Goal: Task Accomplishment & Management: Complete application form

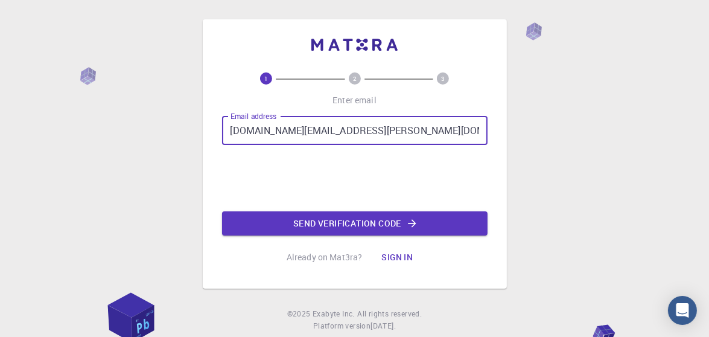
type input "[DOMAIN_NAME][EMAIL_ADDRESS][PERSON_NAME][DOMAIN_NAME]"
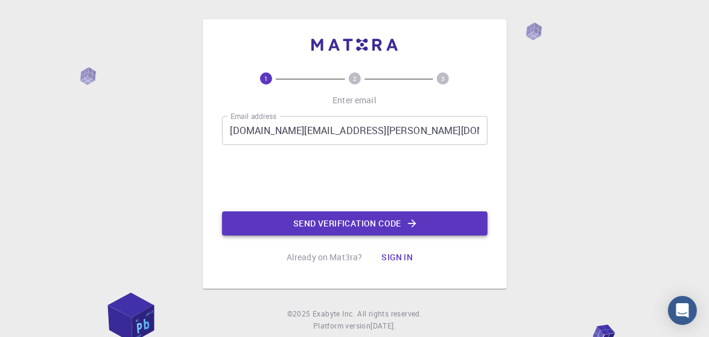
click at [299, 226] on button "Send verification code" at bounding box center [354, 223] width 265 height 24
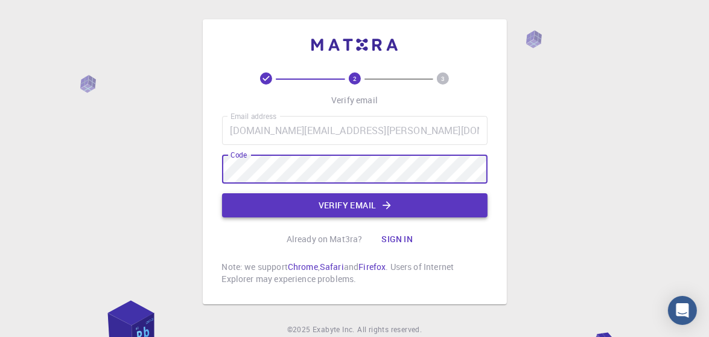
click at [367, 197] on button "Verify email" at bounding box center [354, 205] width 265 height 24
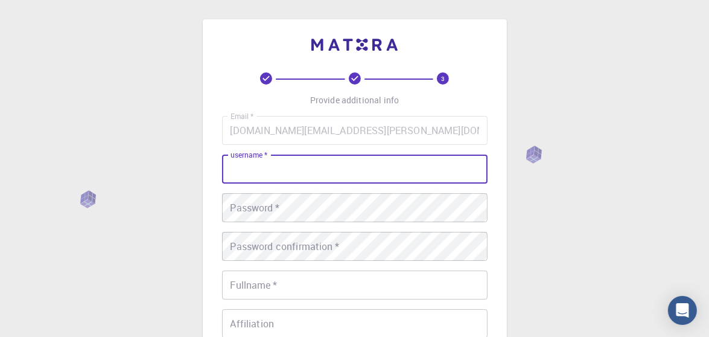
click at [396, 177] on input "username   *" at bounding box center [354, 168] width 265 height 29
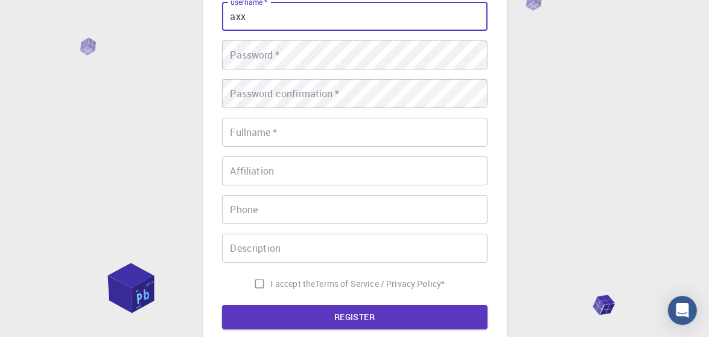
scroll to position [126, 0]
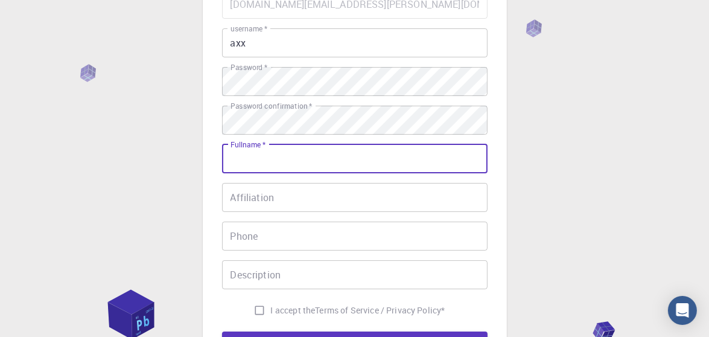
click at [361, 52] on input "axx" at bounding box center [354, 42] width 265 height 29
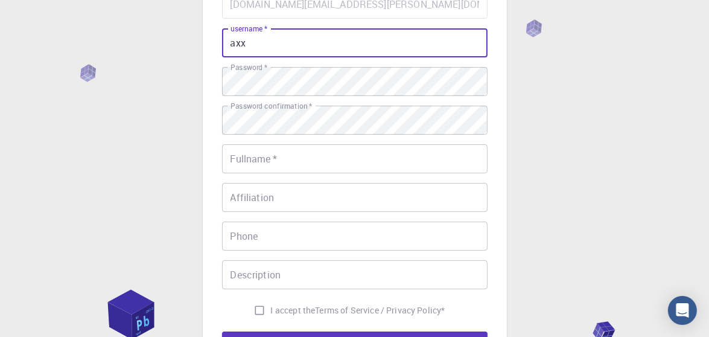
drag, startPoint x: 361, startPoint y: 52, endPoint x: 261, endPoint y: 57, distance: 100.3
click at [261, 57] on div "Email   * [DOMAIN_NAME][EMAIL_ADDRESS][PERSON_NAME][DOMAIN_NAME] Email   * user…" at bounding box center [354, 156] width 265 height 332
click at [270, 43] on input "axx" at bounding box center [354, 42] width 265 height 29
type input "a"
type input "axxx"
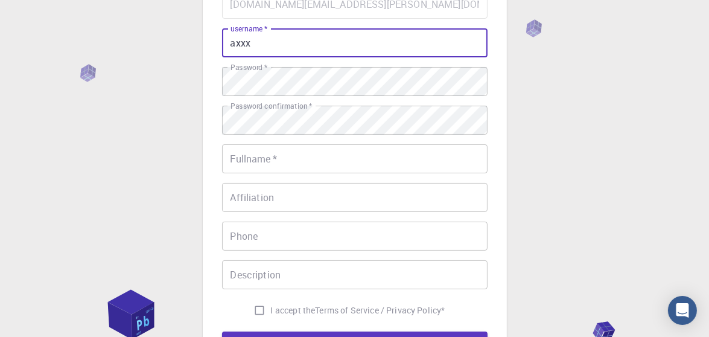
click at [261, 158] on div "Fullname   * Fullname   *" at bounding box center [354, 158] width 265 height 29
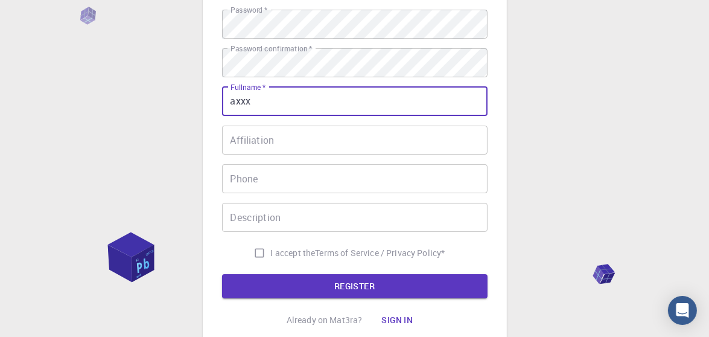
scroll to position [202, 0]
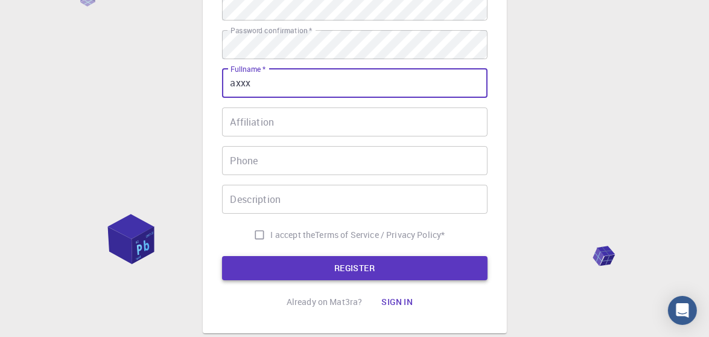
type input "axxx"
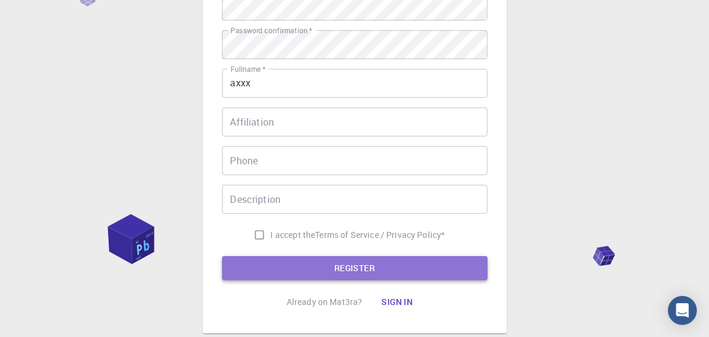
click at [319, 260] on button "REGISTER" at bounding box center [354, 268] width 265 height 24
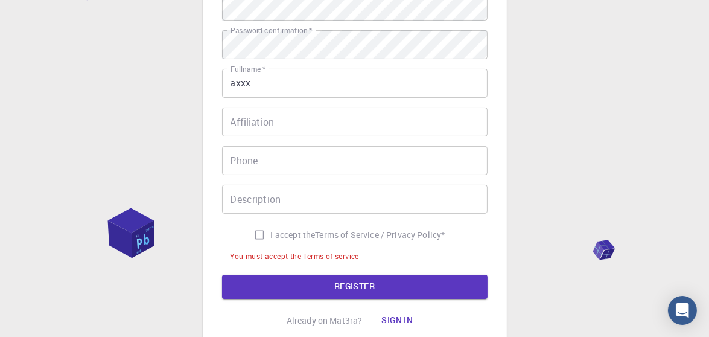
click at [307, 227] on label "I accept the Terms of Service / Privacy Policy *" at bounding box center [346, 234] width 197 height 23
click at [271, 227] on input "I accept the Terms of Service / Privacy Policy *" at bounding box center [259, 234] width 23 height 23
checkbox input "true"
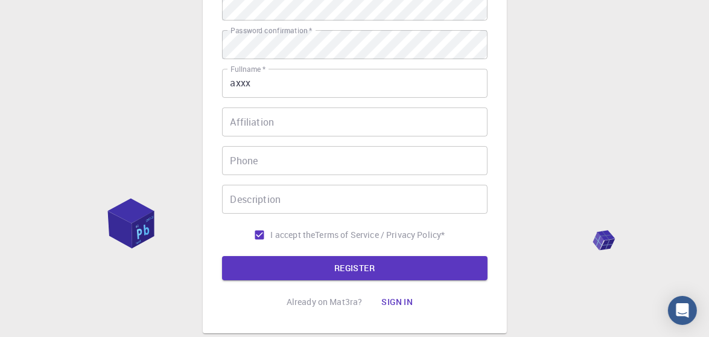
click at [306, 252] on form "Email   * [DOMAIN_NAME][EMAIL_ADDRESS][PERSON_NAME][DOMAIN_NAME] Email   * user…" at bounding box center [354, 82] width 265 height 396
click at [306, 266] on button "REGISTER" at bounding box center [354, 268] width 265 height 24
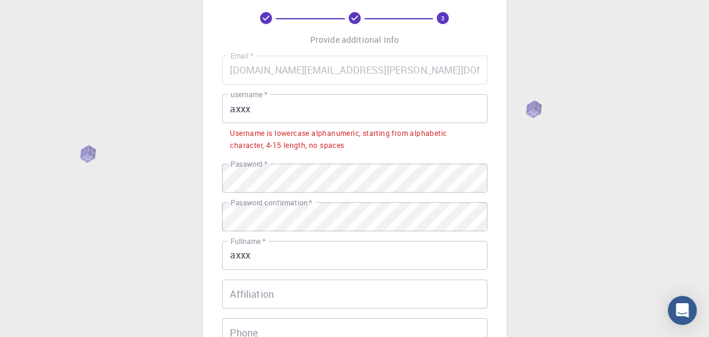
scroll to position [0, 0]
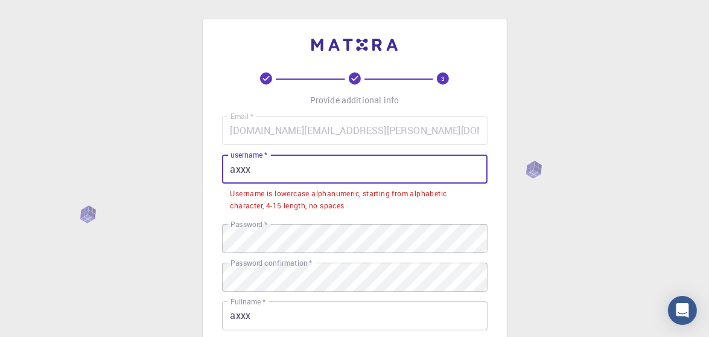
drag, startPoint x: 326, startPoint y: 164, endPoint x: 294, endPoint y: 164, distance: 31.4
click at [294, 164] on input "axxx" at bounding box center [354, 168] width 265 height 29
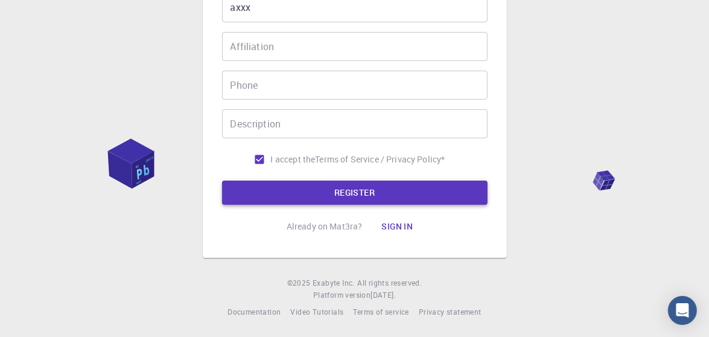
click at [282, 199] on button "REGISTER" at bounding box center [354, 192] width 265 height 24
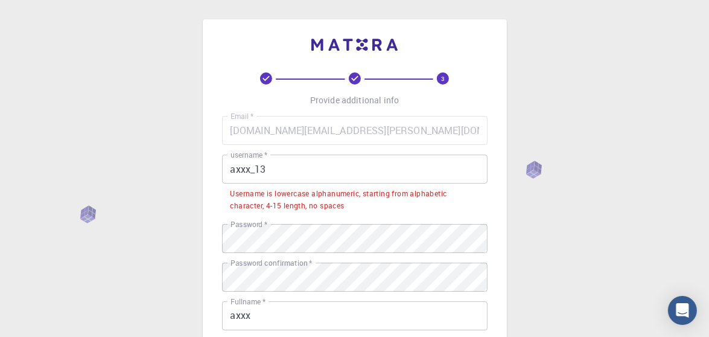
click at [232, 161] on input "axxx_13" at bounding box center [354, 168] width 265 height 29
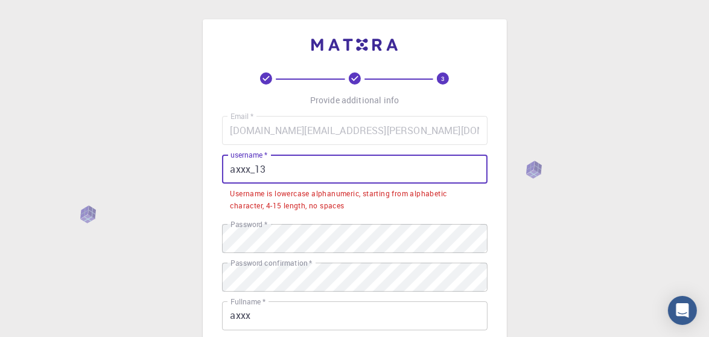
click at [241, 167] on input "axxx_13" at bounding box center [354, 168] width 265 height 29
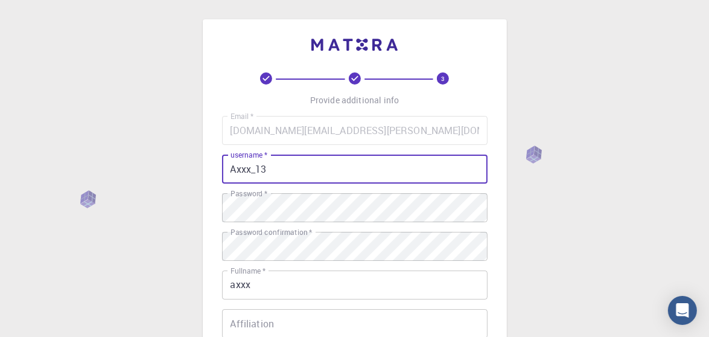
type input "Axxx_13"
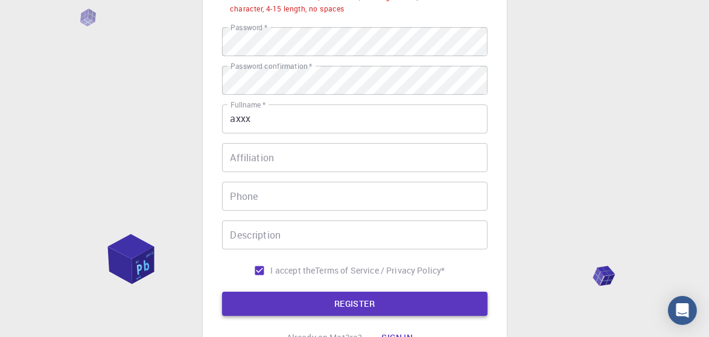
scroll to position [308, 0]
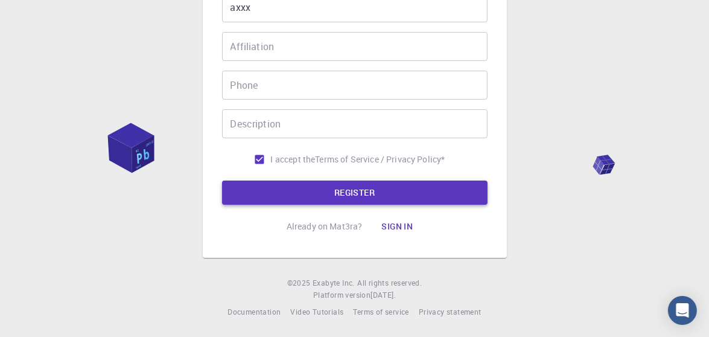
click at [291, 185] on button "REGISTER" at bounding box center [354, 192] width 265 height 24
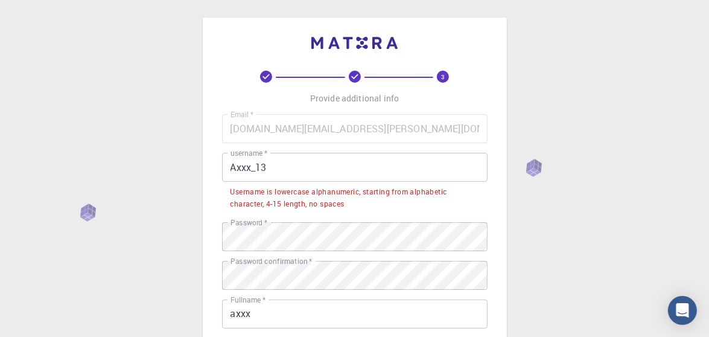
scroll to position [0, 0]
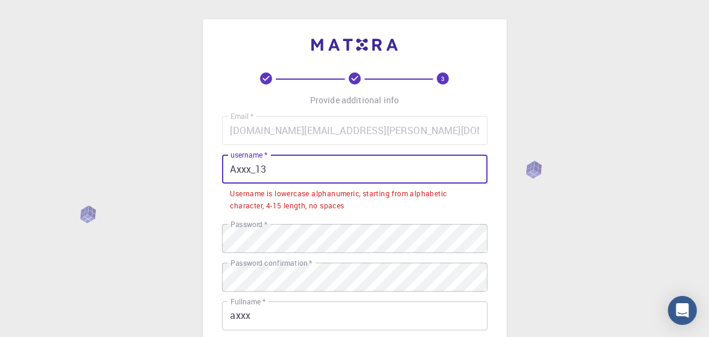
click at [296, 161] on input "Axxx_13" at bounding box center [354, 168] width 265 height 29
drag, startPoint x: 296, startPoint y: 161, endPoint x: 226, endPoint y: 165, distance: 70.2
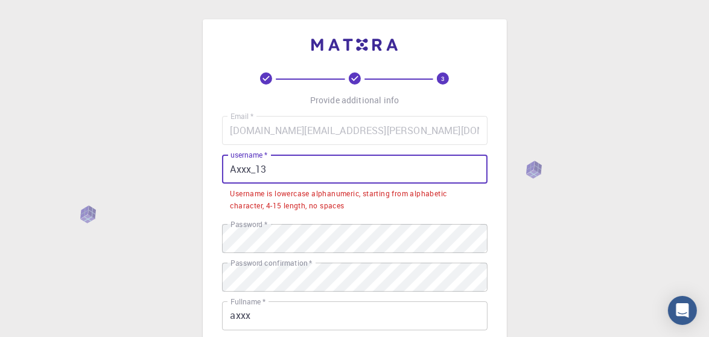
click at [226, 165] on input "Axxx_13" at bounding box center [354, 168] width 265 height 29
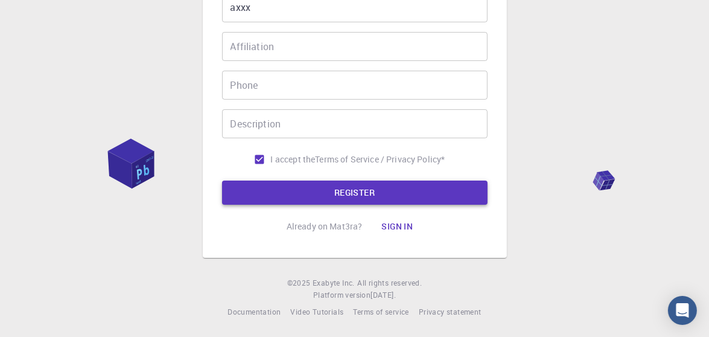
click at [237, 182] on button "REGISTER" at bounding box center [354, 192] width 265 height 24
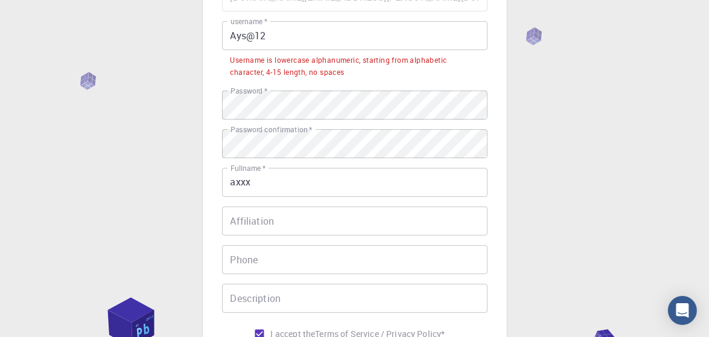
scroll to position [6, 0]
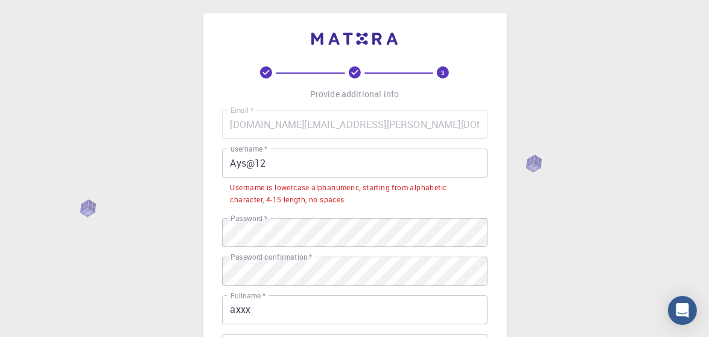
click at [248, 161] on input "Ays@12" at bounding box center [354, 162] width 265 height 29
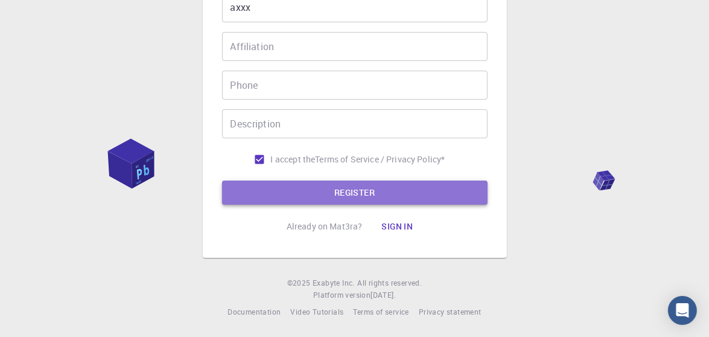
click at [309, 201] on button "REGISTER" at bounding box center [354, 192] width 265 height 24
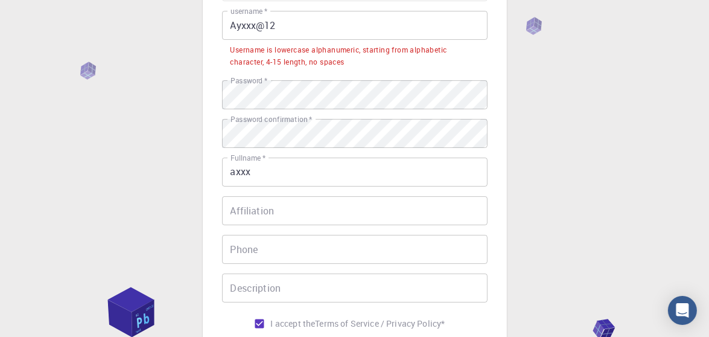
scroll to position [0, 0]
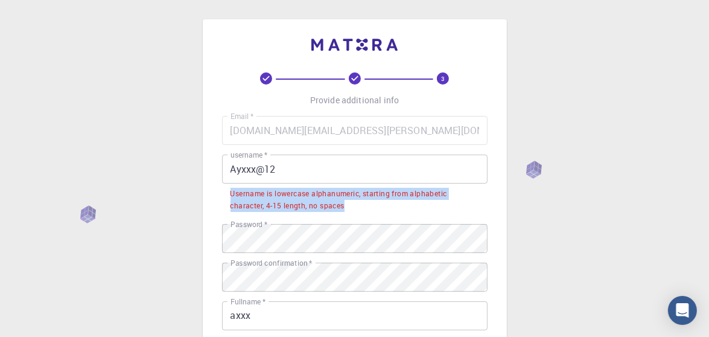
drag, startPoint x: 226, startPoint y: 191, endPoint x: 354, endPoint y: 214, distance: 130.0
click at [354, 214] on div "Email   * [DOMAIN_NAME][EMAIL_ADDRESS][PERSON_NAME][DOMAIN_NAME] Email   * user…" at bounding box center [354, 297] width 265 height 363
copy div "Username is lowercase alphanumeric, starting from alphabetic character, 4-15 le…"
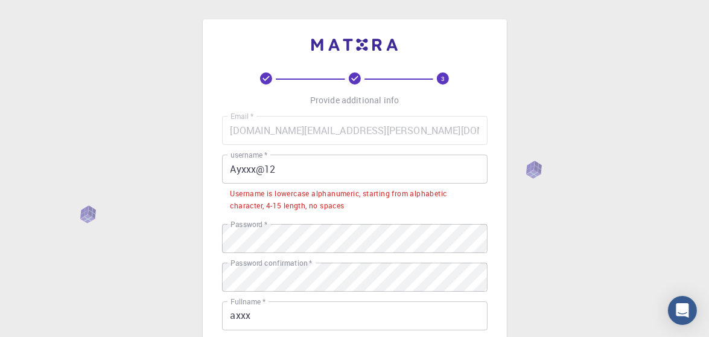
click at [297, 180] on input "Ayxxx@12" at bounding box center [354, 168] width 265 height 29
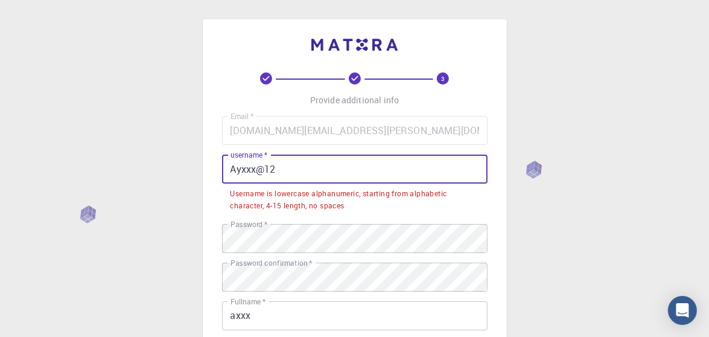
click at [275, 170] on input "Ayxxx@12" at bounding box center [354, 168] width 265 height 29
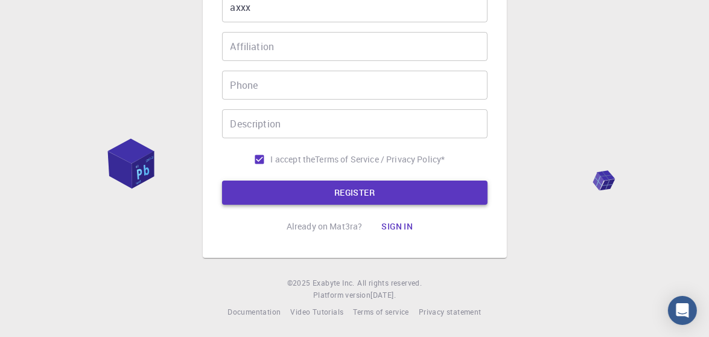
click at [278, 191] on button "REGISTER" at bounding box center [354, 192] width 265 height 24
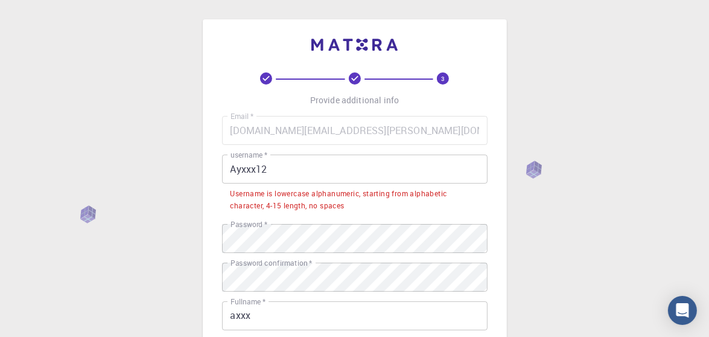
click at [243, 174] on input "Ayxxx12" at bounding box center [354, 168] width 265 height 29
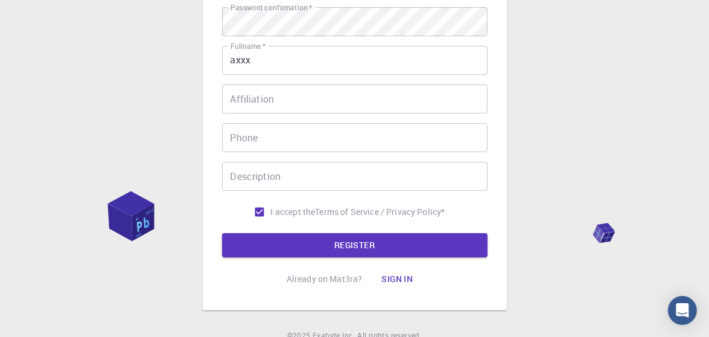
scroll to position [277, 0]
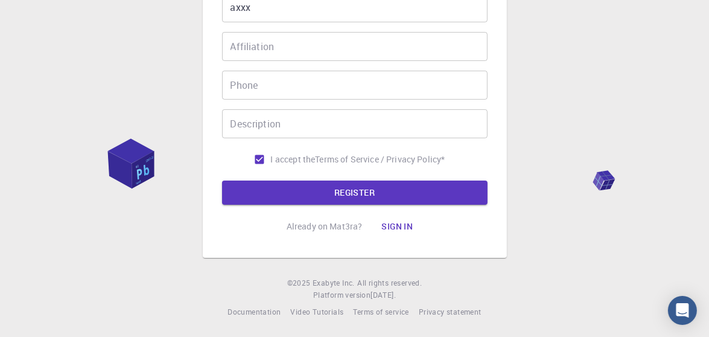
type input "ayxxx12"
click at [246, 173] on form "Email   * [DOMAIN_NAME][EMAIL_ADDRESS][PERSON_NAME][DOMAIN_NAME] Email   * user…" at bounding box center [354, 22] width 265 height 366
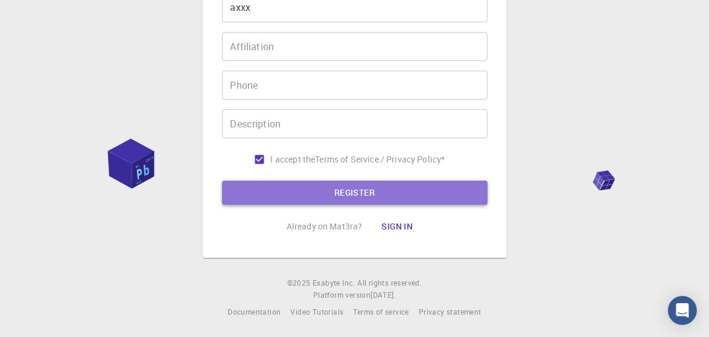
click at [247, 185] on button "REGISTER" at bounding box center [354, 192] width 265 height 24
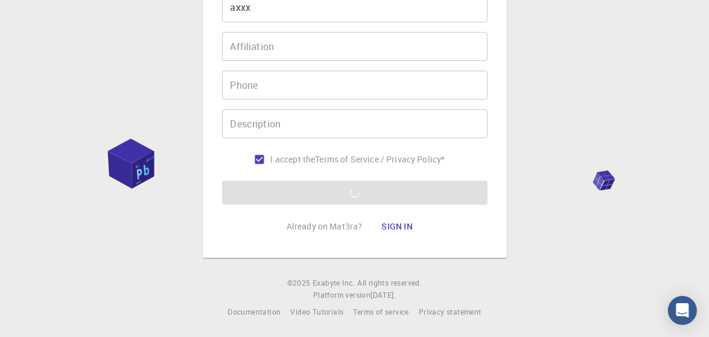
click at [403, 197] on form "Email   * [DOMAIN_NAME][EMAIL_ADDRESS][PERSON_NAME][DOMAIN_NAME] Email   * user…" at bounding box center [354, 22] width 265 height 366
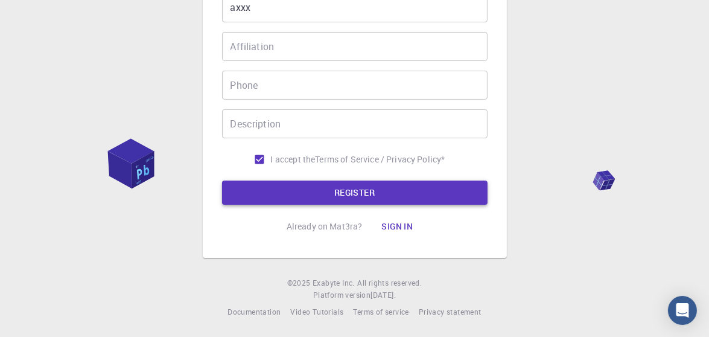
click at [321, 185] on button "REGISTER" at bounding box center [354, 192] width 265 height 24
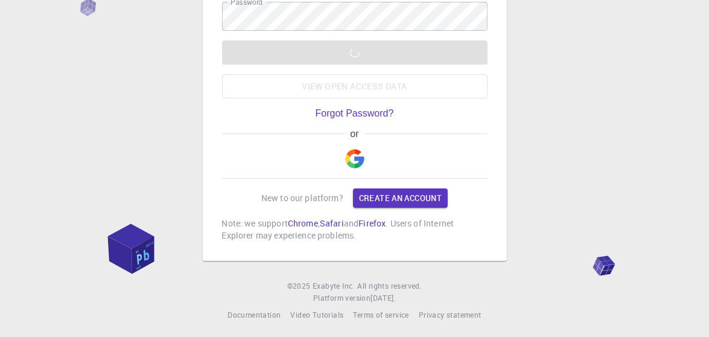
scroll to position [112, 0]
